Goal: Find contact information: Find contact information

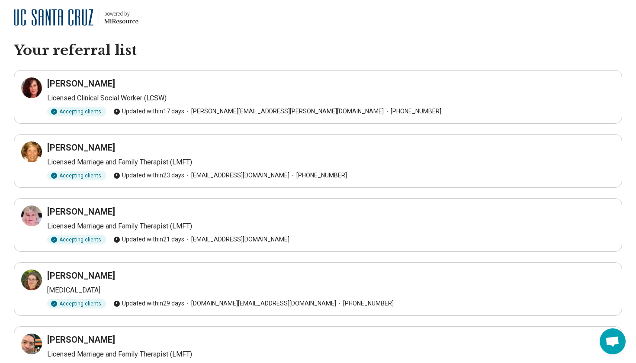
click at [90, 83] on h3 "[PERSON_NAME]" at bounding box center [81, 84] width 68 height 12
click at [38, 87] on div at bounding box center [31, 88] width 21 height 21
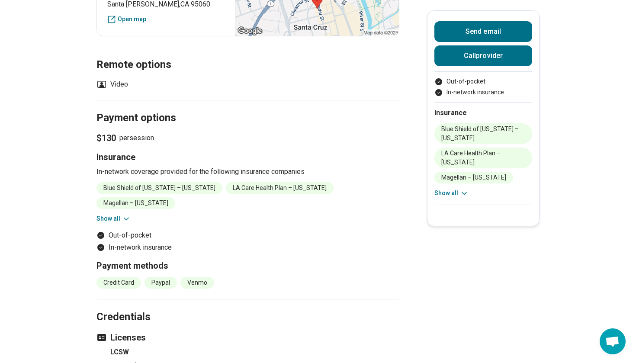
scroll to position [702, 0]
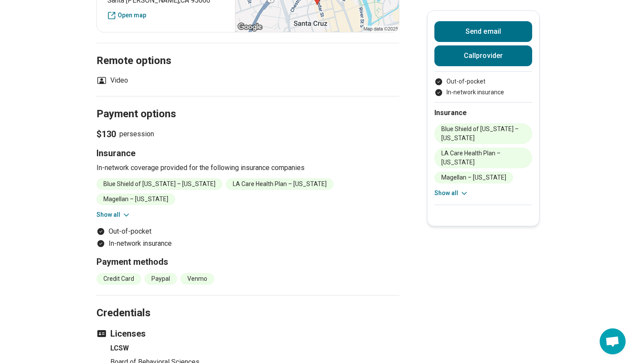
click at [123, 211] on icon at bounding box center [126, 215] width 9 height 9
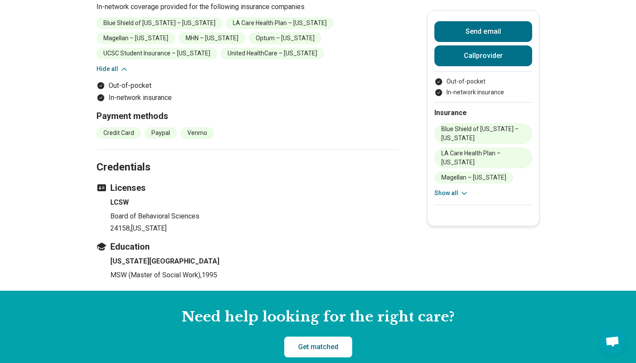
scroll to position [860, 0]
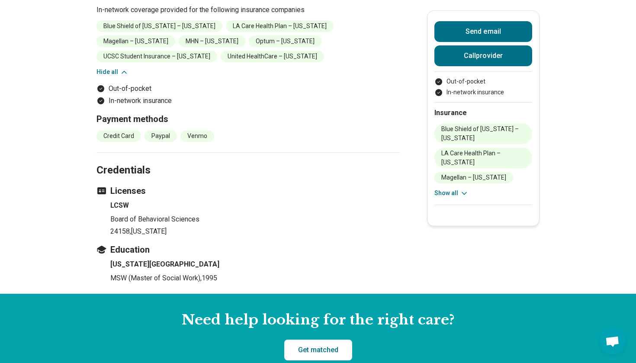
click at [307, 294] on aside "Need help looking for the right care? Get matched" at bounding box center [318, 336] width 636 height 84
click at [309, 340] on link "Get matched" at bounding box center [318, 350] width 68 height 21
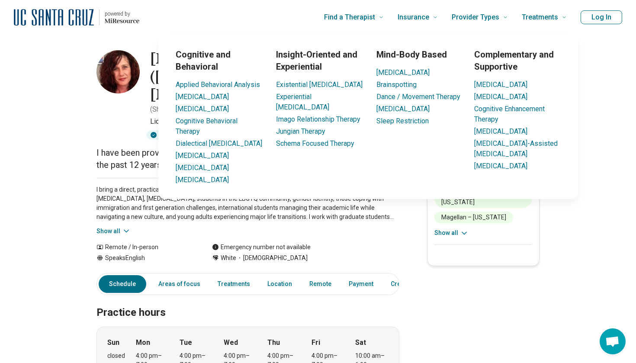
click at [586, 0] on header "powered by Find a Therapist Mental Health Conditions ADHD Anxiety Anorexia Auti…" at bounding box center [318, 17] width 636 height 35
